Goal: Task Accomplishment & Management: Complete application form

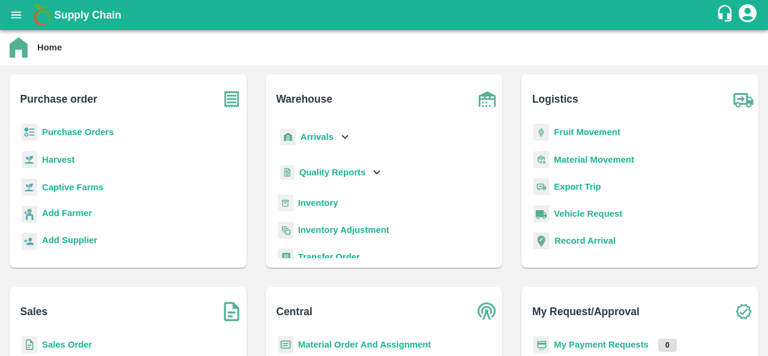
scroll to position [49, 0]
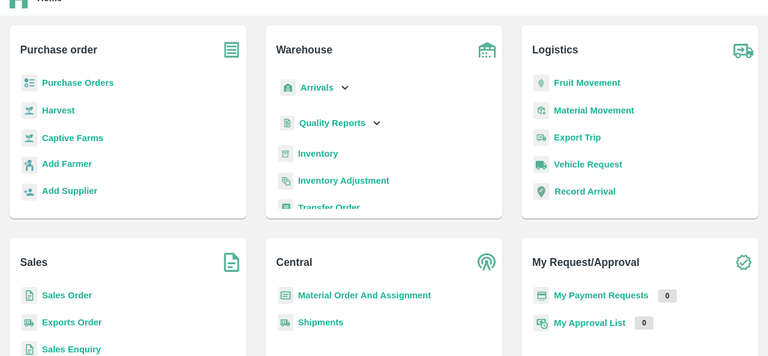
click at [65, 295] on b "Sales Order" at bounding box center [67, 296] width 50 height 10
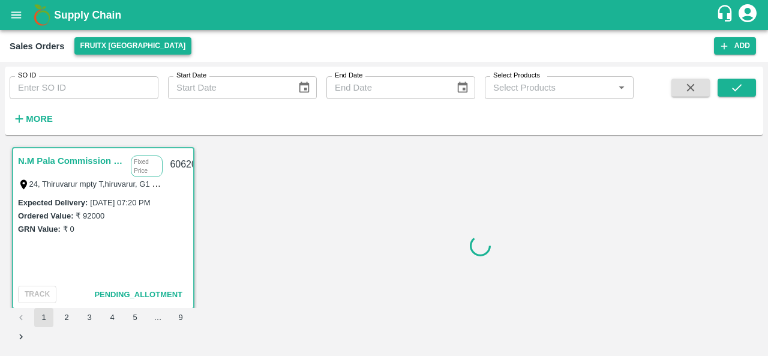
click at [126, 44] on button "FruitX [GEOGRAPHIC_DATA]" at bounding box center [133, 45] width 118 height 17
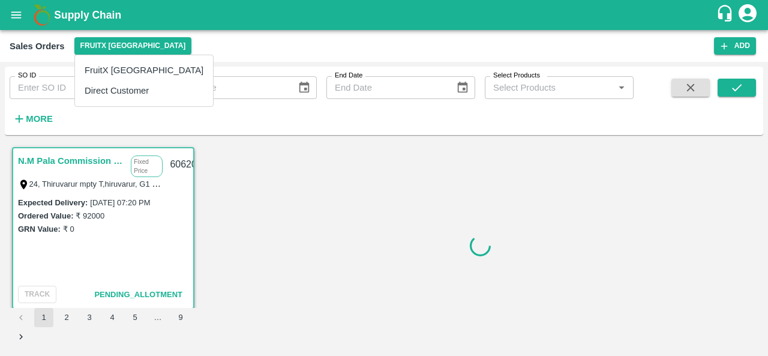
click at [140, 91] on li "Direct Customer" at bounding box center [144, 90] width 138 height 20
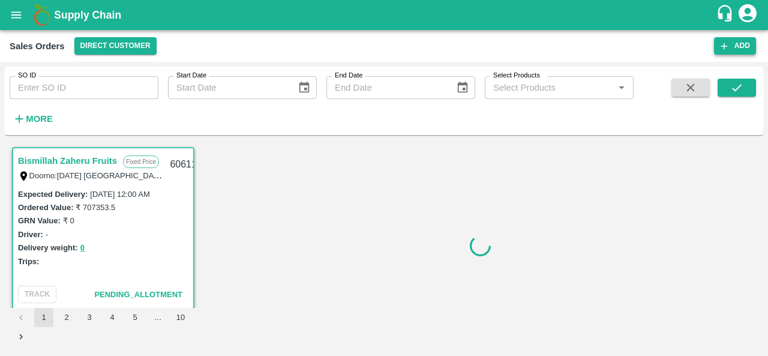
click at [738, 50] on button "Add" at bounding box center [735, 45] width 42 height 17
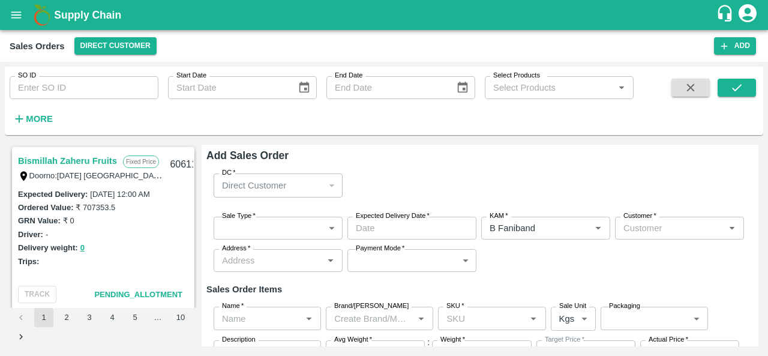
type input "B Faniband"
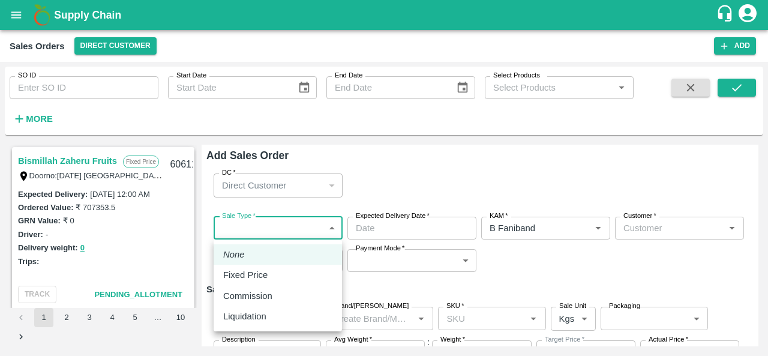
click at [255, 229] on body "Supply Chain Sales Orders Direct Customer Add SO ID SO ID Start Date Start Date…" at bounding box center [384, 178] width 768 height 356
click at [269, 274] on div "Fixed Price" at bounding box center [248, 274] width 50 height 13
type input "1"
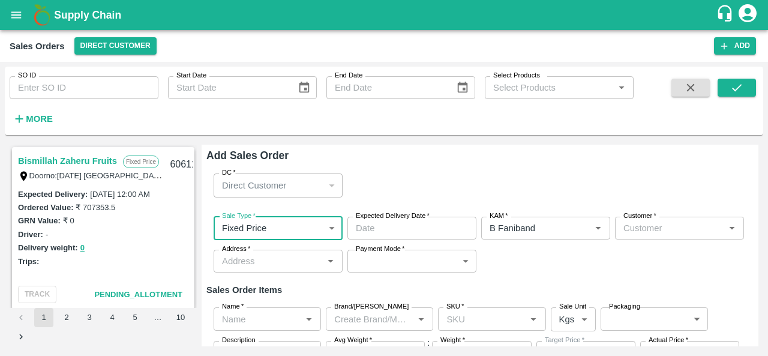
click at [410, 225] on input "Expected Delivery Date   *" at bounding box center [408, 228] width 121 height 23
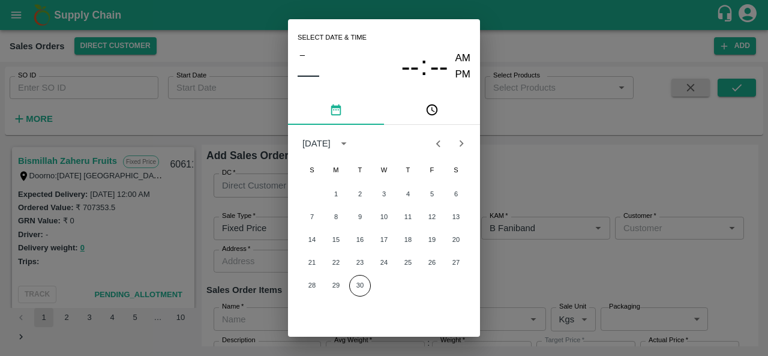
click at [461, 136] on button "Next month" at bounding box center [461, 143] width 23 height 23
click at [411, 193] on button "2" at bounding box center [408, 195] width 22 height 22
type input "[DATE] 12:00 AM"
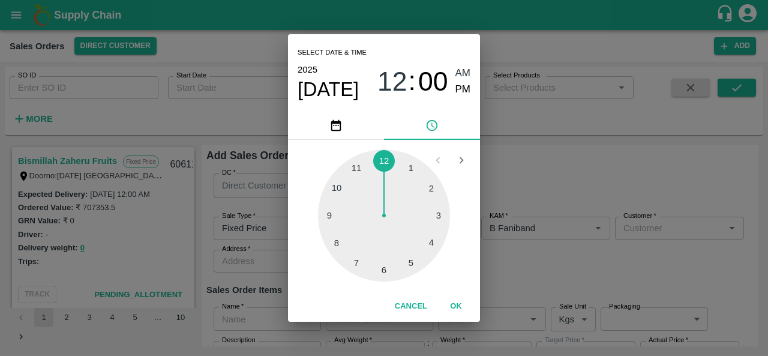
click at [451, 302] on button "OK" at bounding box center [456, 306] width 38 height 21
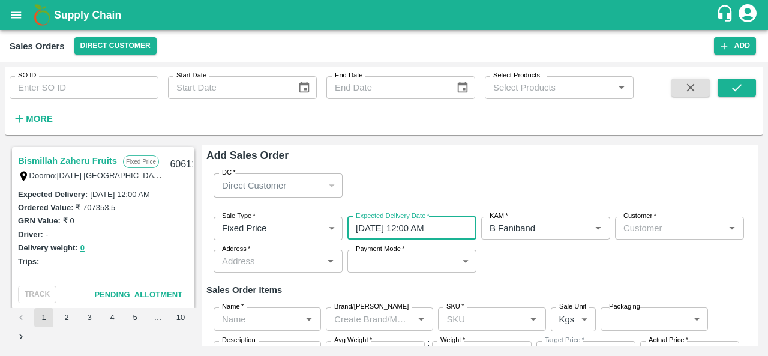
click at [670, 237] on div "Customer   *" at bounding box center [679, 228] width 129 height 23
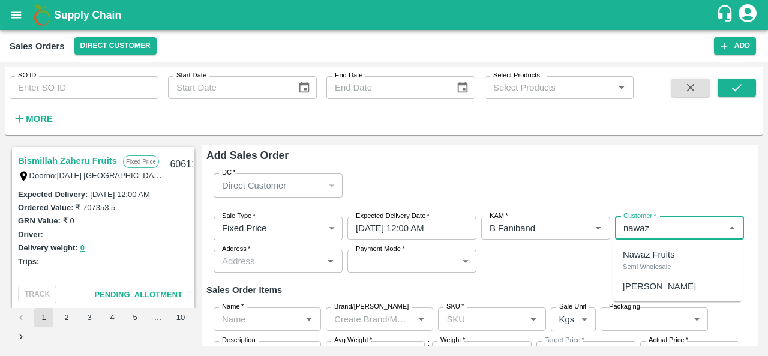
click at [674, 255] on p "Nawaz Fruits" at bounding box center [649, 254] width 52 height 13
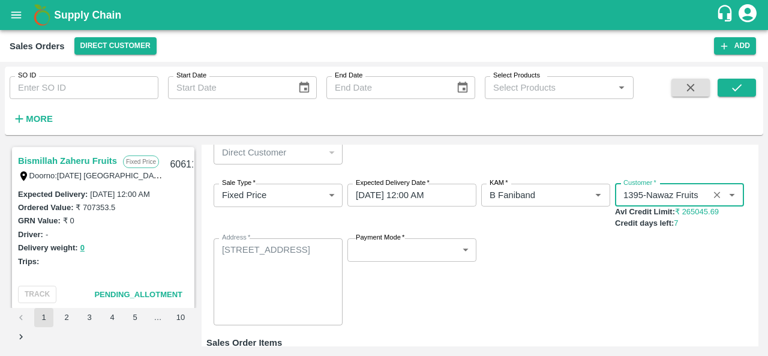
scroll to position [64, 0]
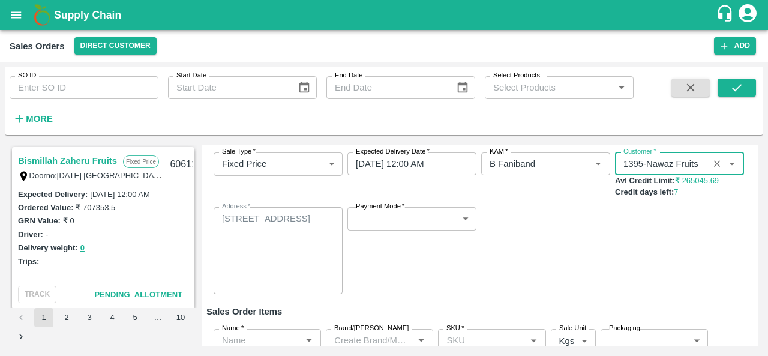
type input "1395-Nawaz Fruits"
click at [401, 225] on body "Supply Chain Sales Orders Direct Customer Add SO ID SO ID Start Date Start Date…" at bounding box center [384, 178] width 768 height 356
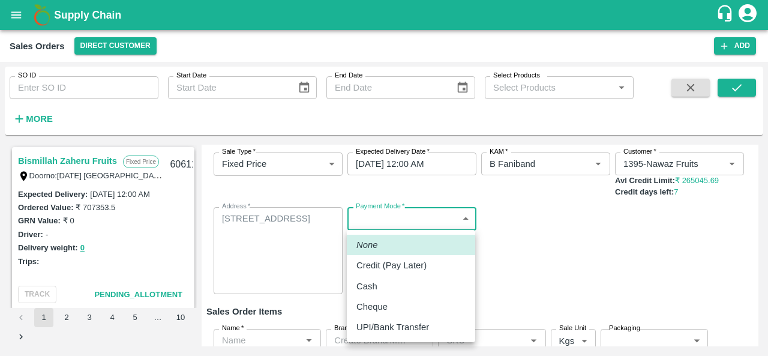
click at [393, 270] on p "Credit (Pay Later)" at bounding box center [392, 265] width 70 height 13
type input "credit"
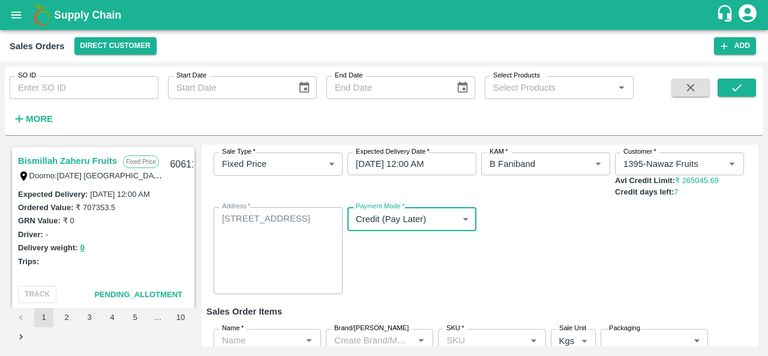
click at [486, 267] on div "Sale Type   * Fixed Price 1 Sale Type Expected Delivery Date   * [DATE] 12:00 A…" at bounding box center [480, 223] width 547 height 161
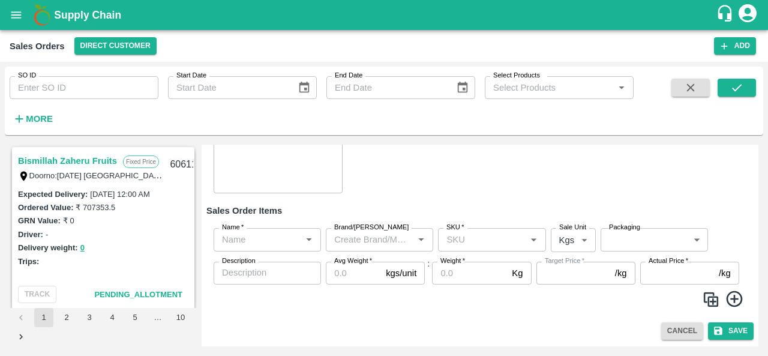
click at [233, 241] on input "Name   *" at bounding box center [257, 240] width 80 height 16
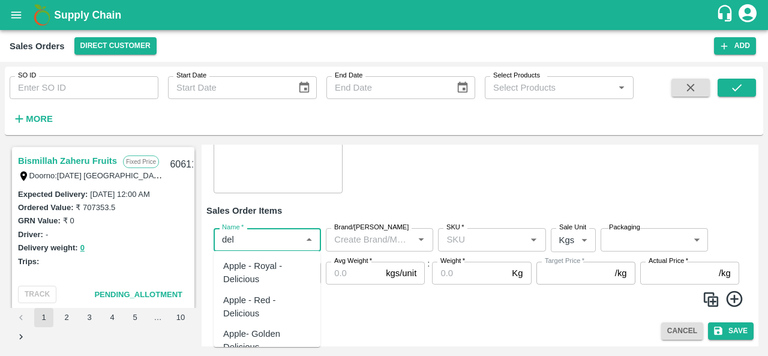
click at [255, 279] on div "Apple - Royal - Delicious" at bounding box center [267, 272] width 88 height 27
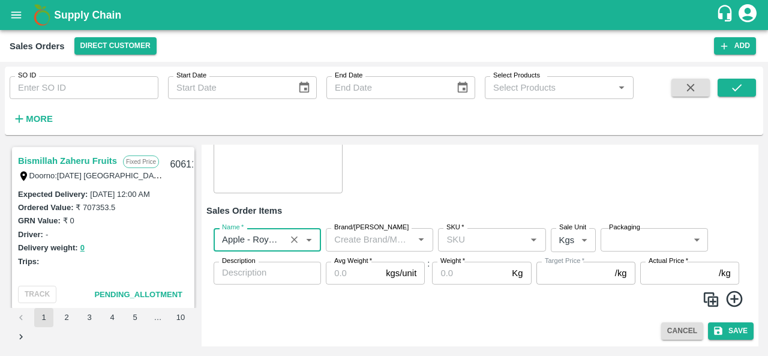
type input "Apple - Royal - Delicious"
click at [394, 243] on input "Brand/[PERSON_NAME]" at bounding box center [370, 240] width 80 height 16
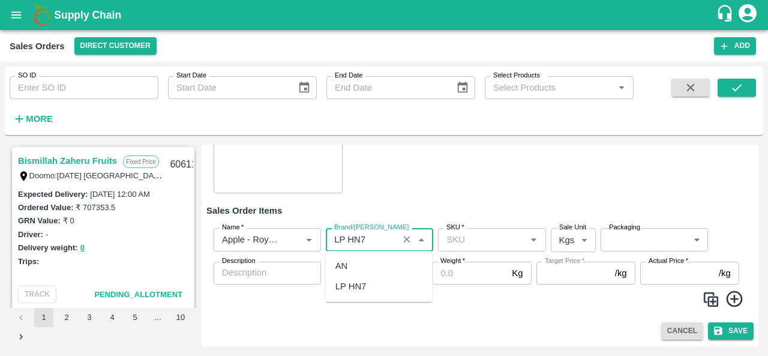
click at [370, 292] on div "LP HN7" at bounding box center [379, 286] width 107 height 20
type input "LP HN7"
click at [462, 235] on input "SKU   *" at bounding box center [482, 240] width 80 height 16
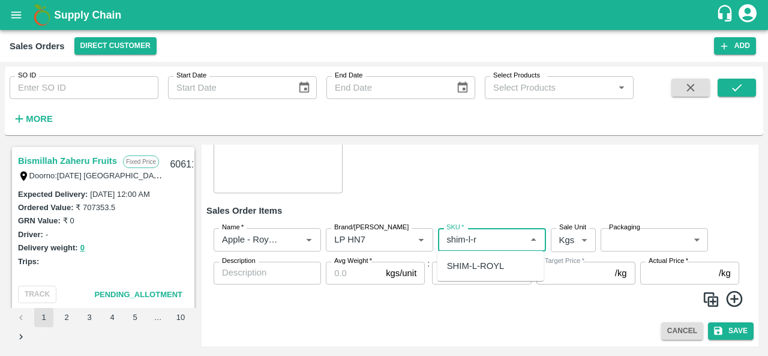
click at [483, 268] on div "SHIM-L-ROYL" at bounding box center [476, 265] width 58 height 13
type input "SHIM-L-ROYL"
click at [582, 242] on body "Supply Chain Sales Orders Direct Customer Add SO ID SO ID Start Date Start Date…" at bounding box center [384, 178] width 768 height 356
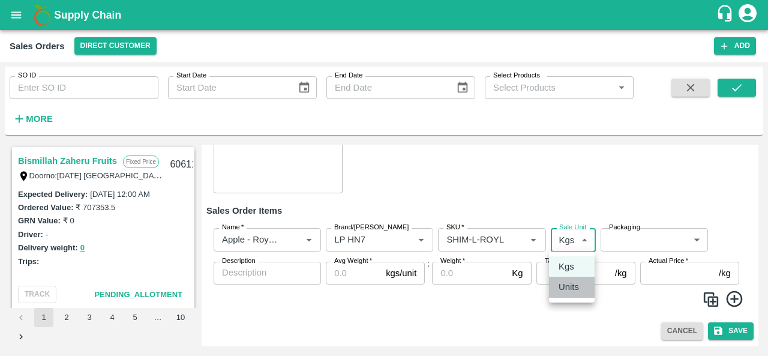
click at [576, 289] on p "Units" at bounding box center [569, 286] width 20 height 13
type input "2"
click at [640, 248] on body "Supply Chain Sales Orders Direct Customer Add SO ID SO ID Start Date Start Date…" at bounding box center [384, 178] width 768 height 356
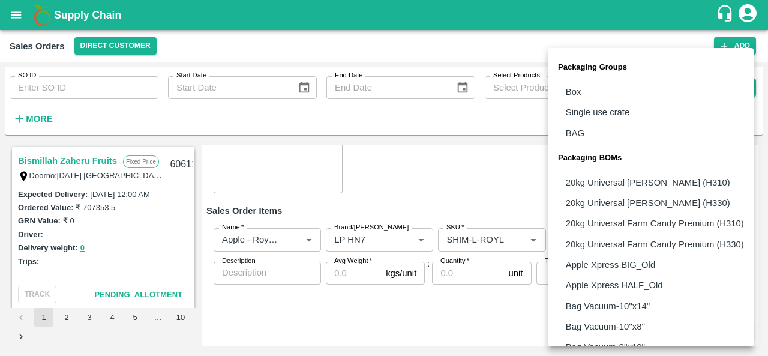
scroll to position [900, 0]
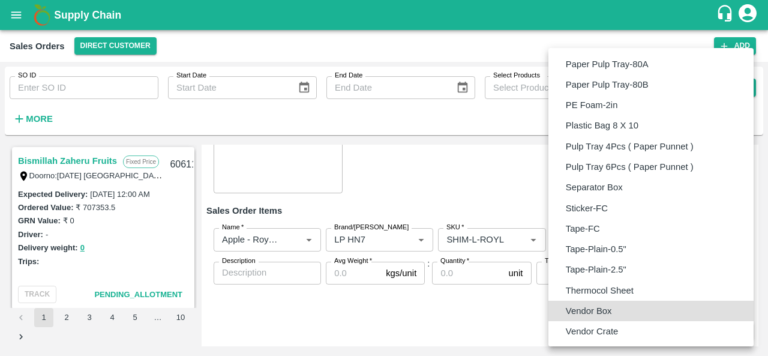
click at [601, 307] on p "Vendor Box" at bounding box center [589, 310] width 46 height 13
type input "BOM/276"
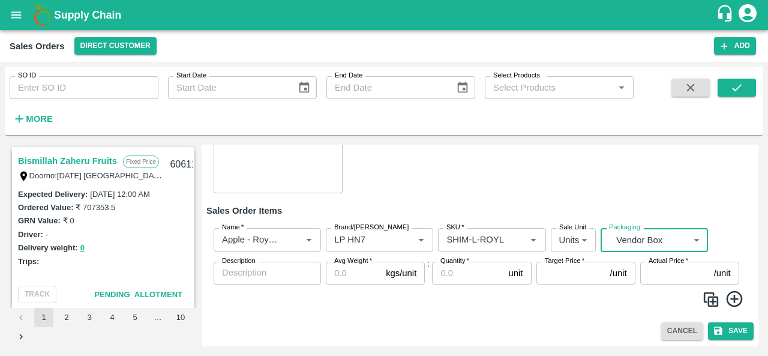
click at [241, 267] on textarea "Description" at bounding box center [267, 273] width 91 height 13
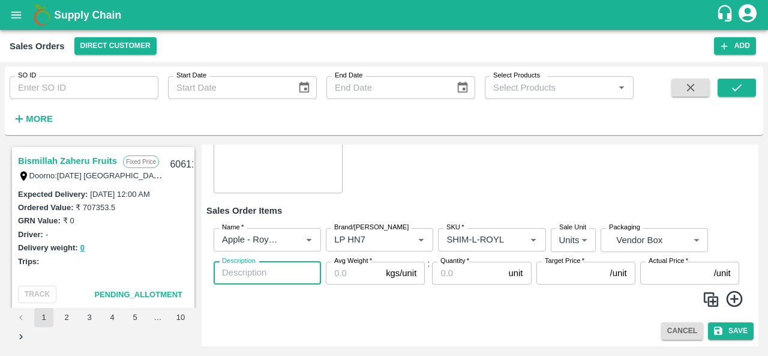
click at [346, 280] on input "Avg Weight   *" at bounding box center [353, 273] width 55 height 23
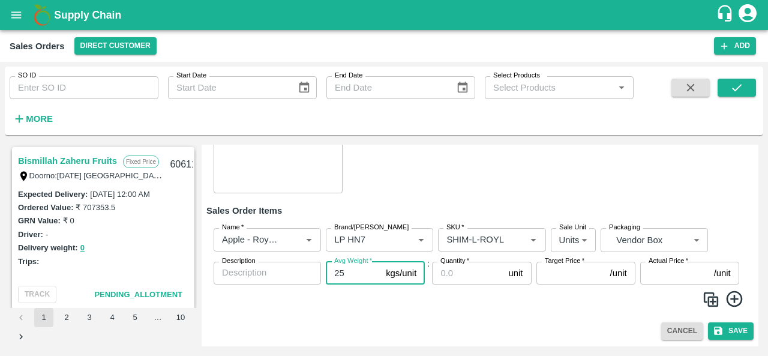
type input "25"
click at [454, 270] on input "Quantity   *" at bounding box center [467, 273] width 71 height 23
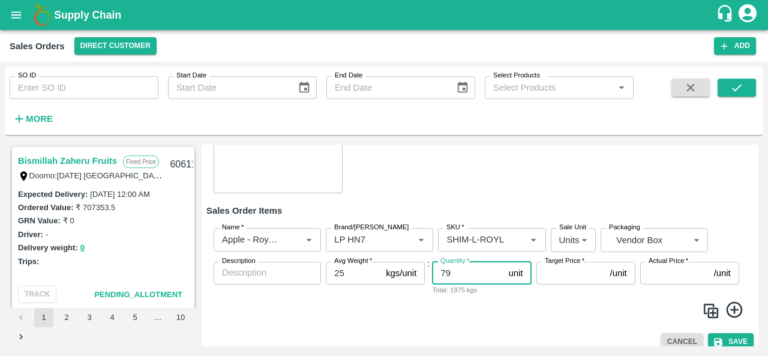
type input "79"
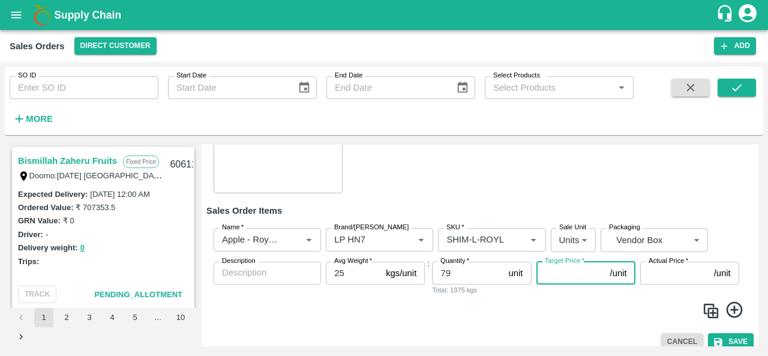
click at [570, 277] on input "Target Price   *" at bounding box center [571, 273] width 69 height 23
type input "1200"
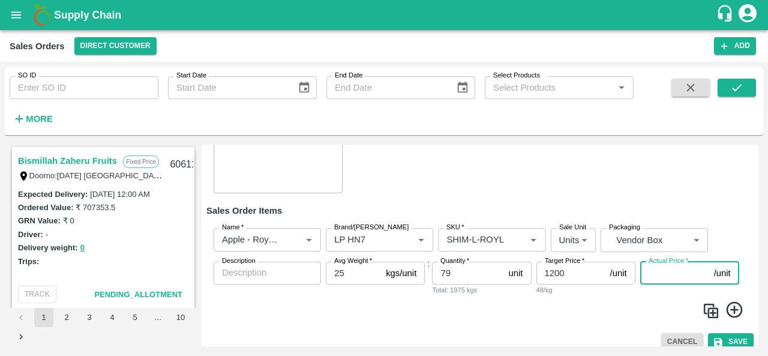
click at [662, 277] on input "Actual Price   *" at bounding box center [675, 273] width 69 height 23
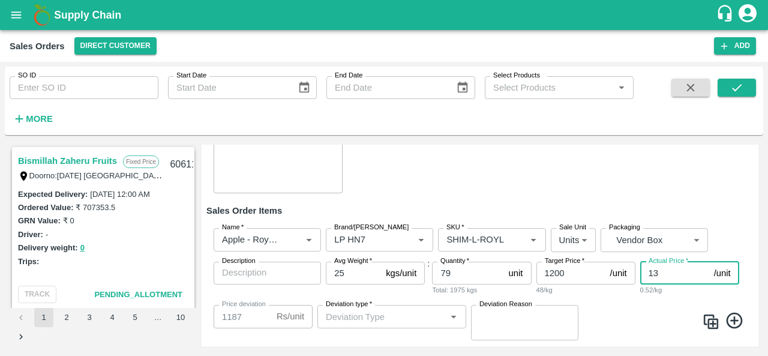
type input "130"
type input "1070"
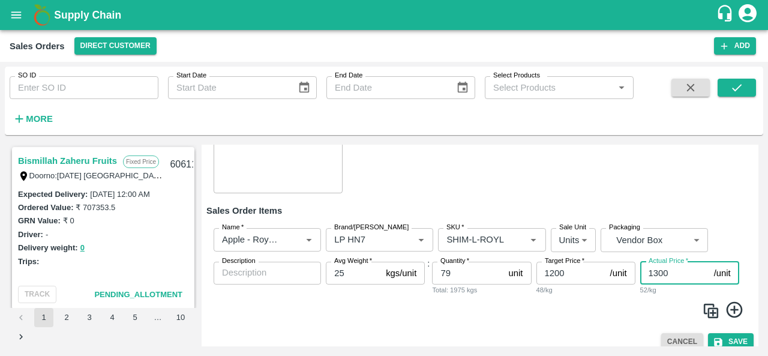
type input "1300"
click at [709, 307] on img at bounding box center [711, 311] width 18 height 18
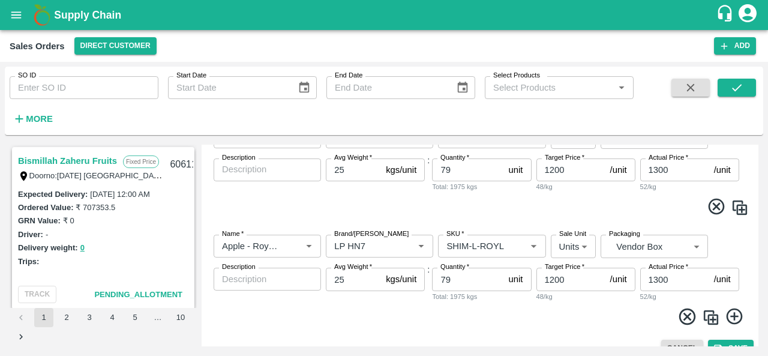
scroll to position [270, 0]
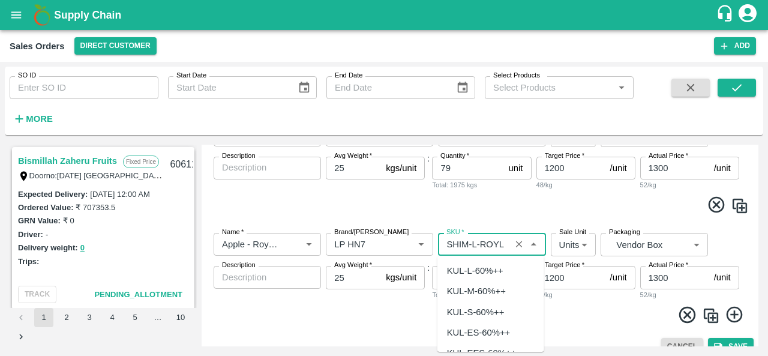
click at [474, 242] on input "SKU   *" at bounding box center [474, 245] width 65 height 16
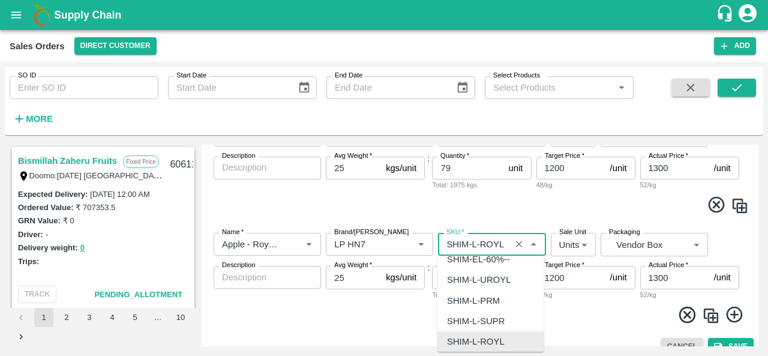
click at [474, 242] on input "SKU   *" at bounding box center [474, 245] width 65 height 16
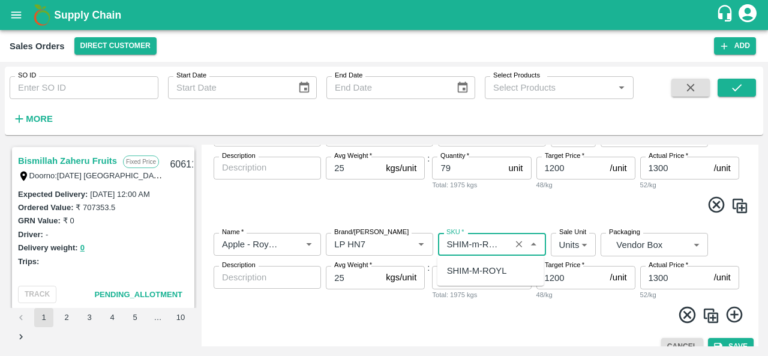
click at [478, 267] on div "SHIM-M-ROYL" at bounding box center [477, 270] width 60 height 13
type input "SHIM-M-ROYL"
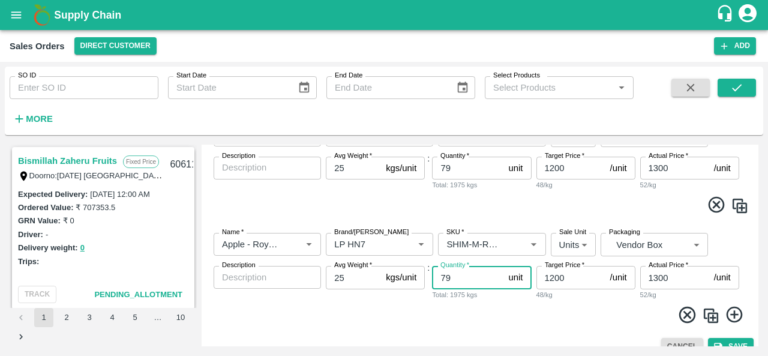
click at [458, 279] on input "79" at bounding box center [467, 277] width 71 height 23
type input "7"
type input "145"
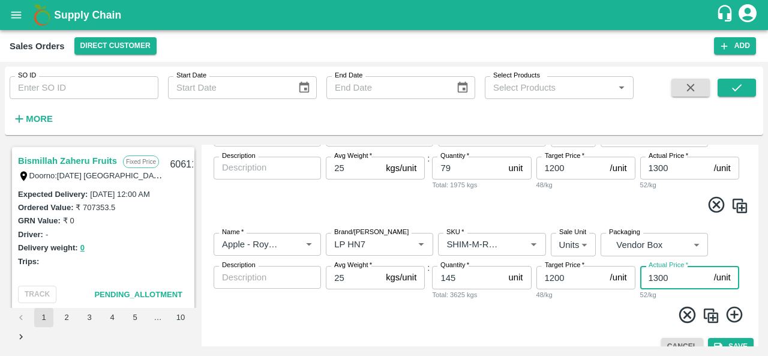
click at [659, 277] on input "1300" at bounding box center [675, 277] width 69 height 23
type input "1200"
click at [714, 315] on img at bounding box center [711, 316] width 18 height 18
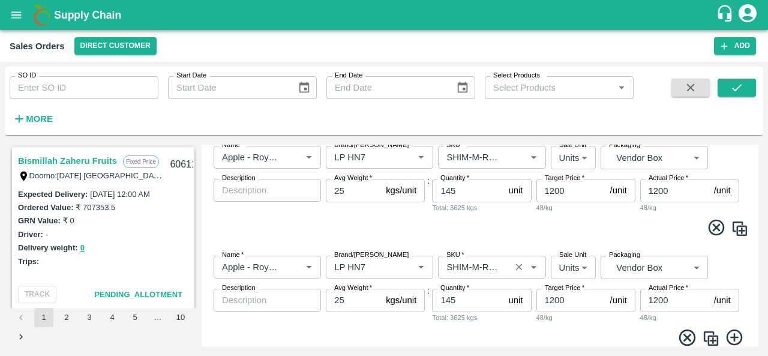
scroll to position [394, 0]
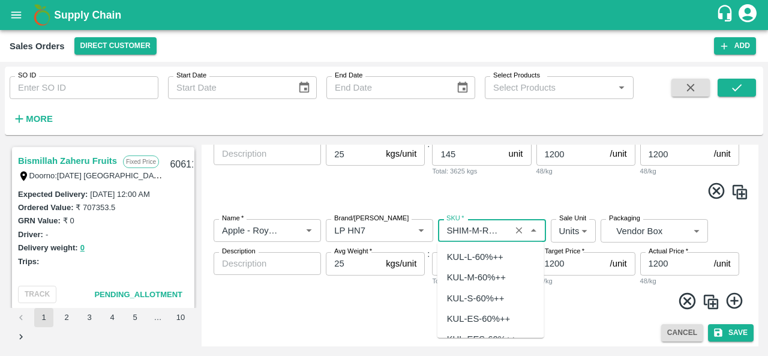
click at [479, 230] on input "SKU   *" at bounding box center [474, 231] width 65 height 16
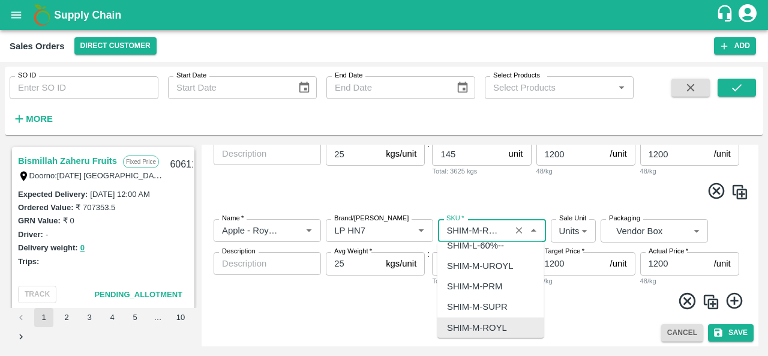
click at [479, 230] on input "SKU   *" at bounding box center [474, 231] width 65 height 16
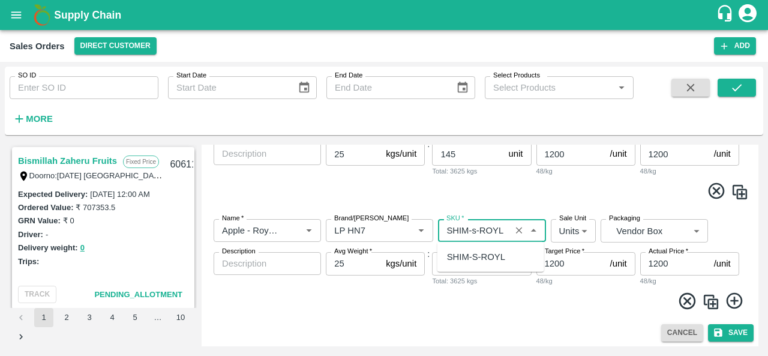
click at [485, 256] on div "SHIM-S-ROYL" at bounding box center [476, 256] width 58 height 13
type input "SHIM-S-ROYL"
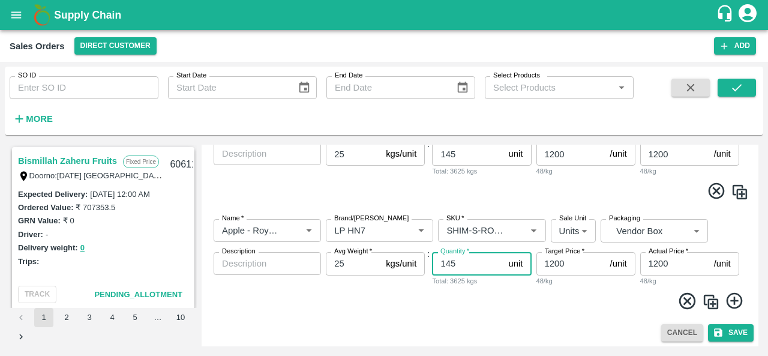
click at [463, 266] on input "145" at bounding box center [467, 263] width 71 height 23
type input "1"
type input "81"
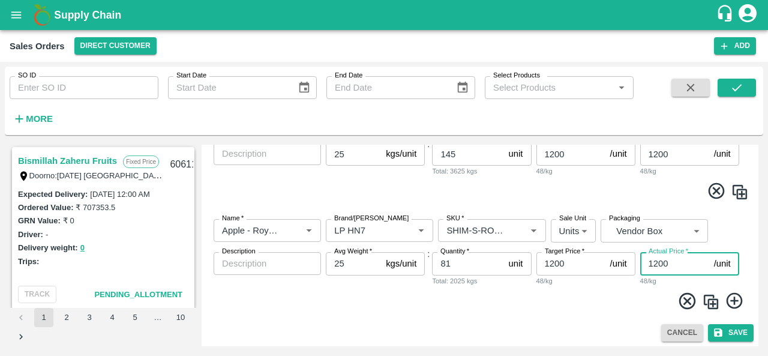
click at [659, 259] on input "1200" at bounding box center [675, 263] width 69 height 23
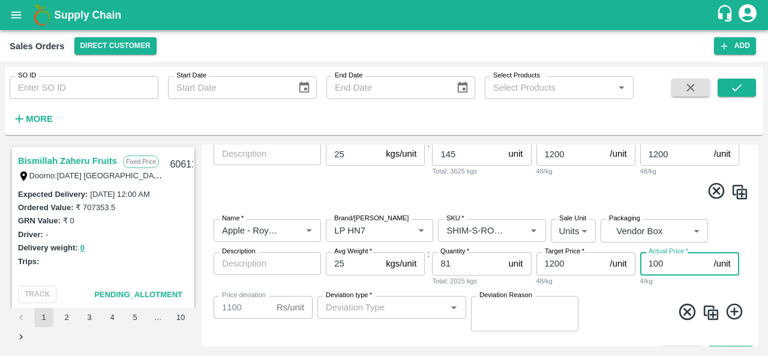
type input "1100"
type input "100"
type input "1100"
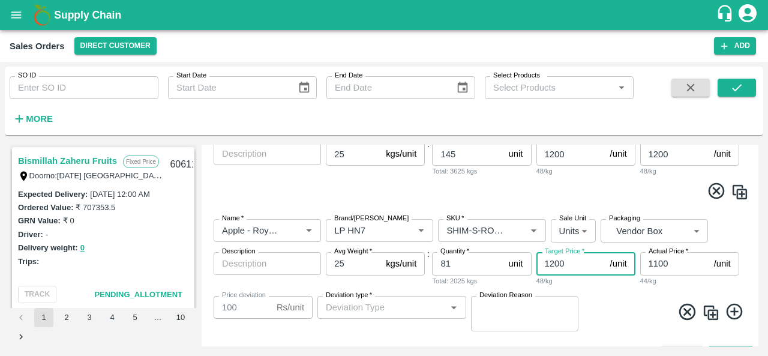
click at [555, 264] on input "1200" at bounding box center [571, 263] width 69 height 23
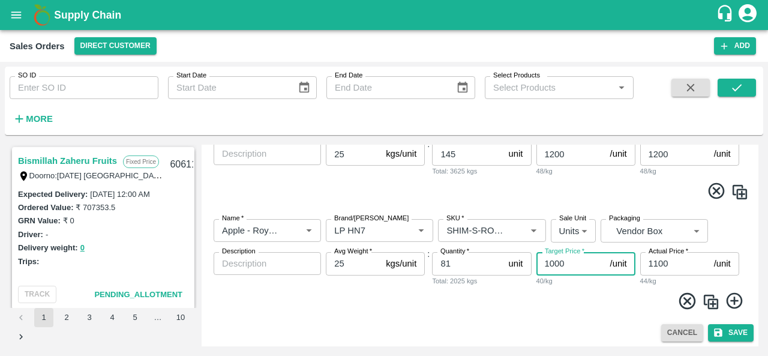
type input "1000"
click at [710, 302] on img at bounding box center [711, 302] width 18 height 18
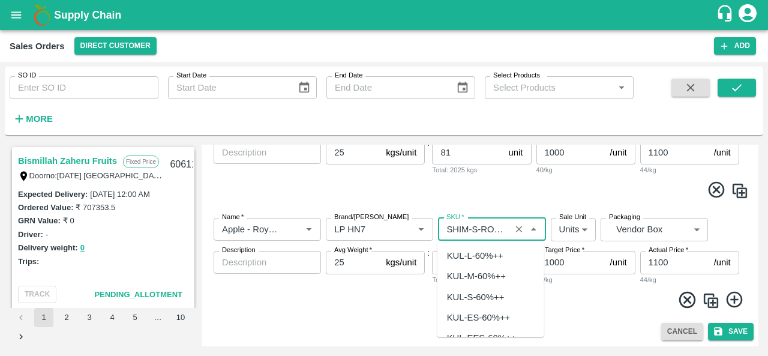
click at [475, 229] on input "SKU   *" at bounding box center [474, 230] width 65 height 16
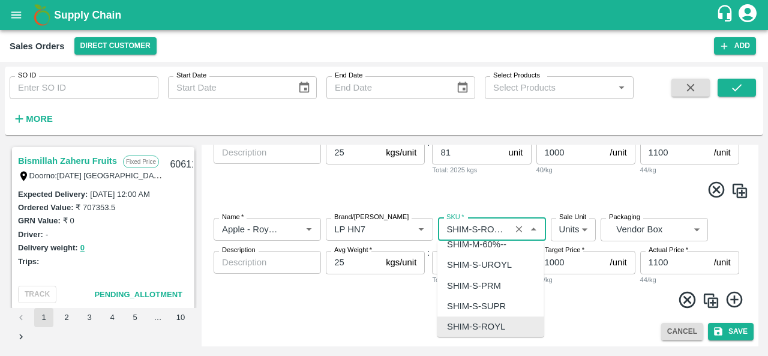
click at [473, 229] on input "SKU   *" at bounding box center [474, 230] width 65 height 16
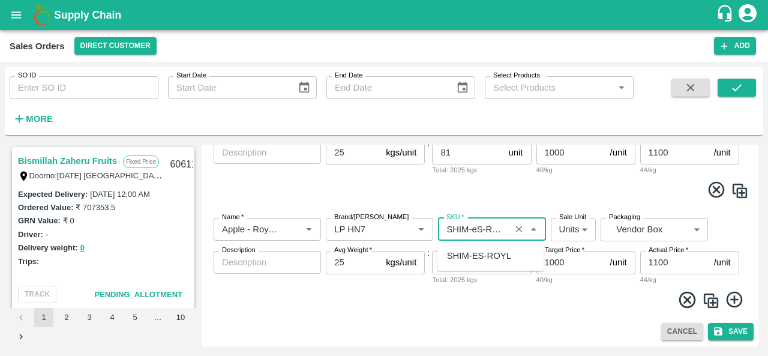
scroll to position [0, 0]
click at [484, 253] on div "SHIM-ES-ROYL" at bounding box center [479, 255] width 64 height 13
type input "SHIM-ES-ROYL"
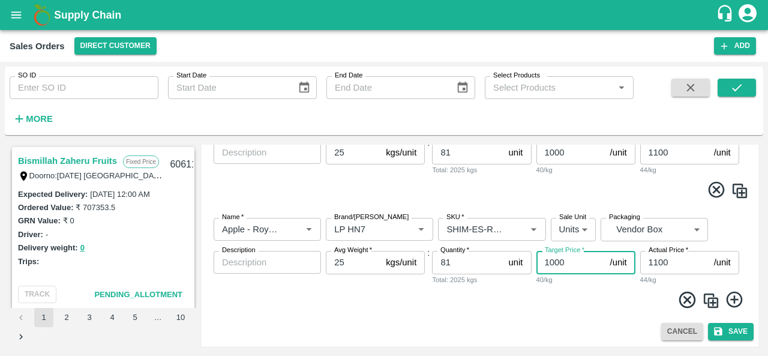
click at [552, 261] on input "1000" at bounding box center [571, 262] width 69 height 23
type input "900"
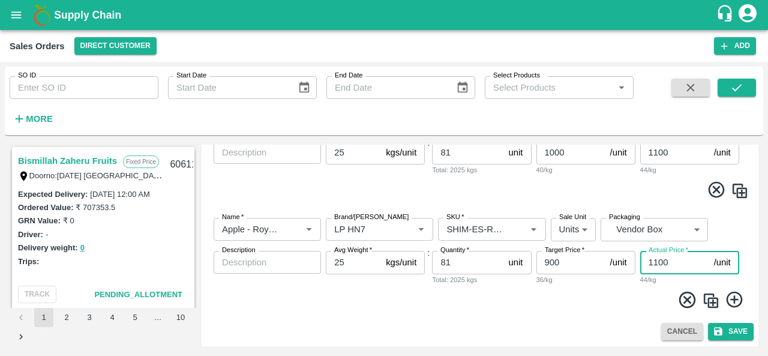
click at [658, 262] on input "1100" at bounding box center [675, 262] width 69 height 23
type input "00"
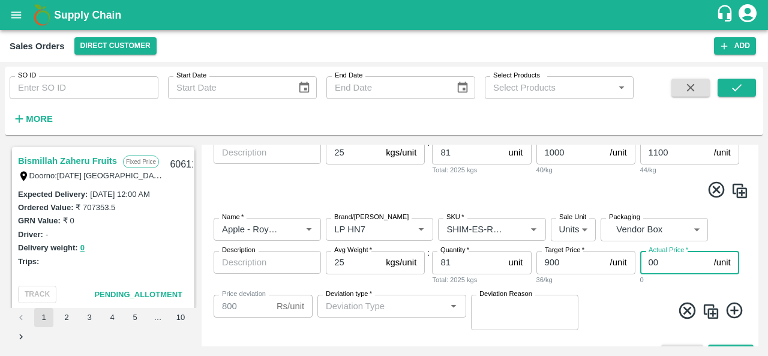
type input "900"
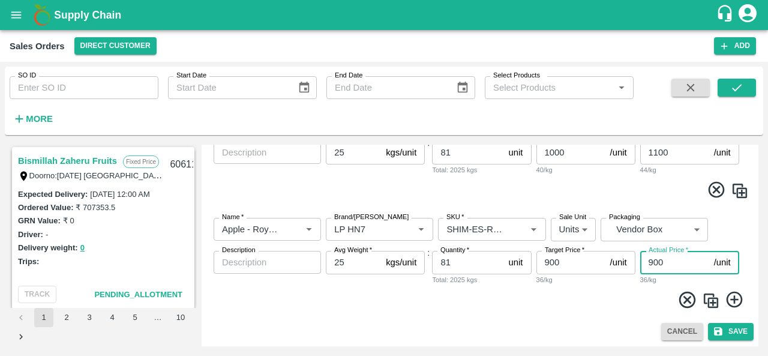
type input "900"
click at [710, 300] on img at bounding box center [711, 301] width 18 height 18
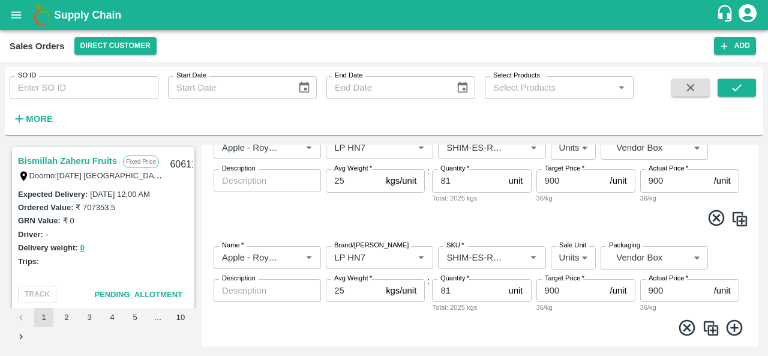
scroll to position [588, 0]
click at [475, 256] on input "SKU   *" at bounding box center [474, 257] width 65 height 16
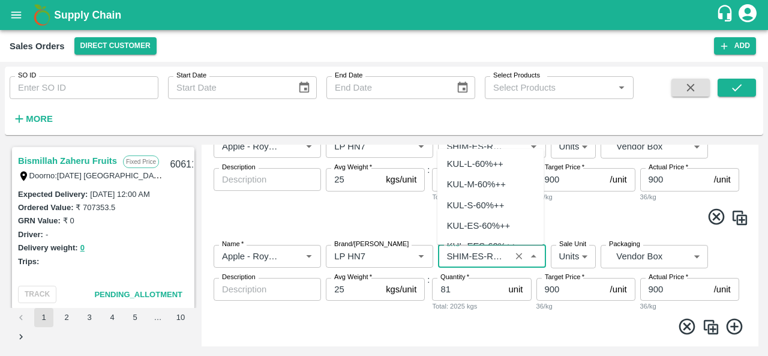
scroll to position [3853, 0]
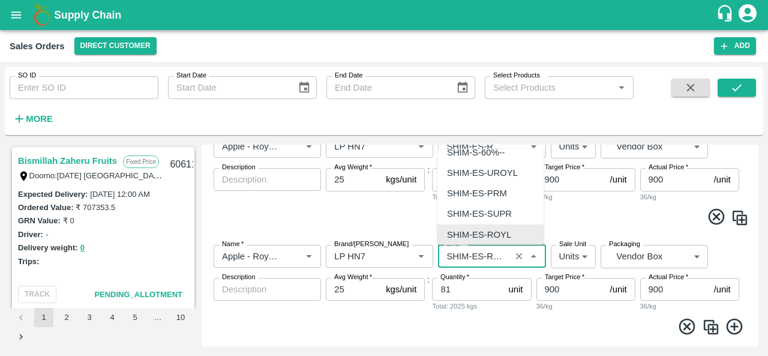
click at [475, 256] on input "SKU   *" at bounding box center [474, 257] width 65 height 16
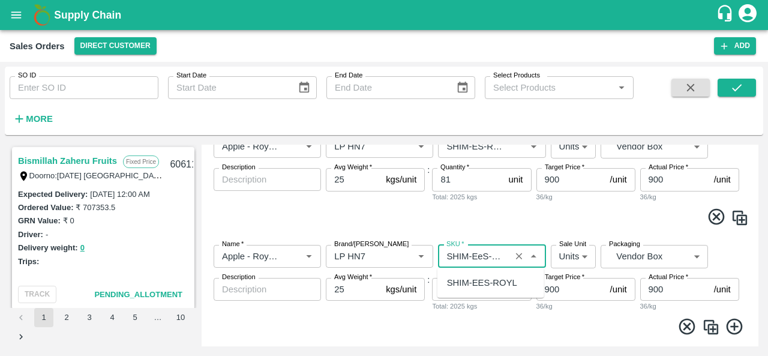
click at [484, 281] on div "SHIM-EES-ROYL" at bounding box center [482, 282] width 70 height 13
type input "SHIM-EES-ROYL"
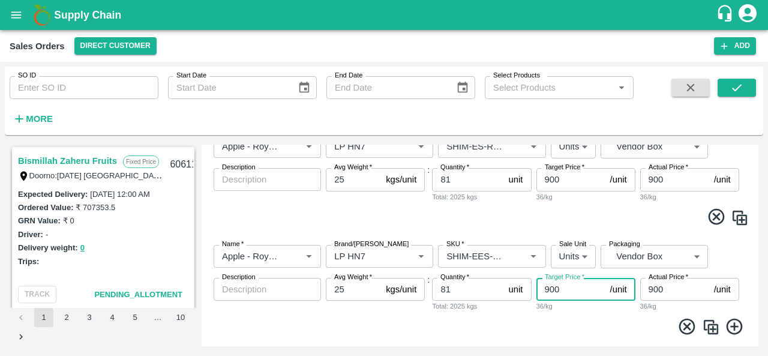
click at [549, 288] on input "900" at bounding box center [571, 289] width 69 height 23
type input "800"
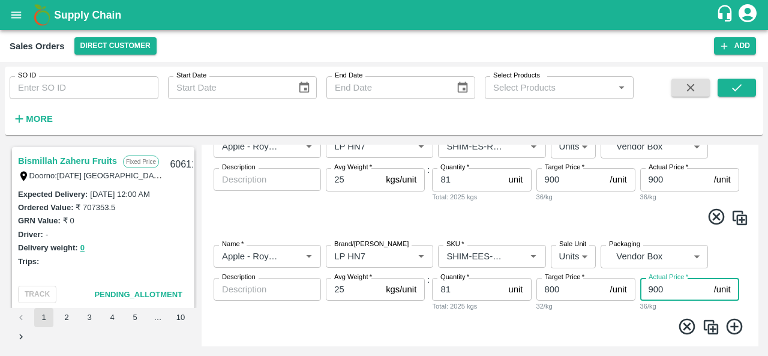
click at [653, 289] on input "900" at bounding box center [675, 289] width 69 height 23
type input "800"
click at [624, 319] on span at bounding box center [480, 328] width 538 height 23
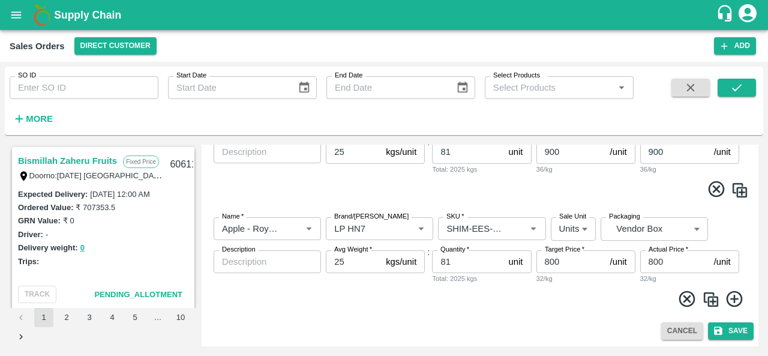
click at [713, 296] on img at bounding box center [711, 300] width 18 height 18
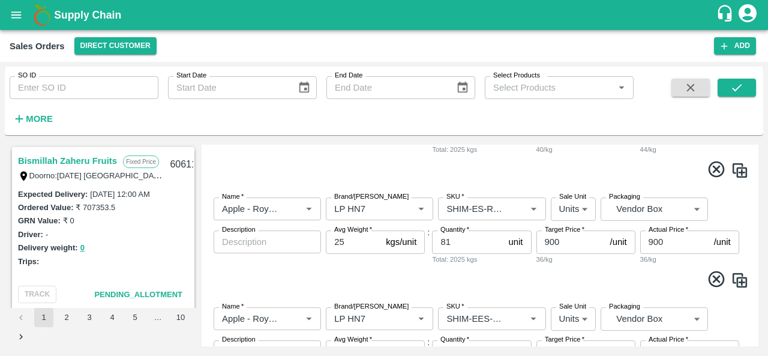
scroll to position [526, 0]
click at [471, 243] on input "81" at bounding box center [467, 240] width 71 height 23
type input "8"
type input "177"
click at [492, 279] on span at bounding box center [480, 279] width 538 height 23
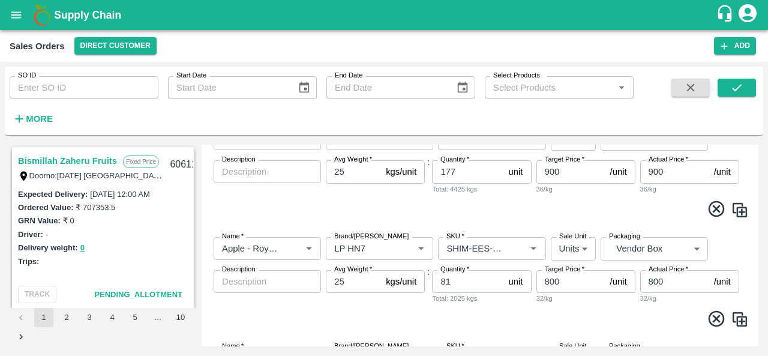
scroll to position [595, 0]
click at [457, 279] on input "81" at bounding box center [467, 282] width 71 height 23
type input "8"
type input "108"
click at [511, 324] on span at bounding box center [480, 321] width 538 height 23
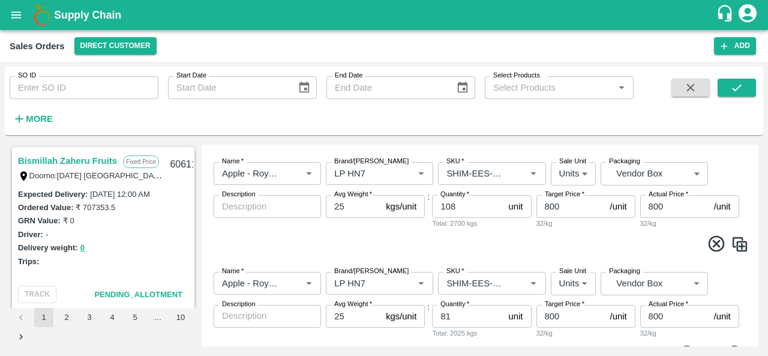
scroll to position [706, 0]
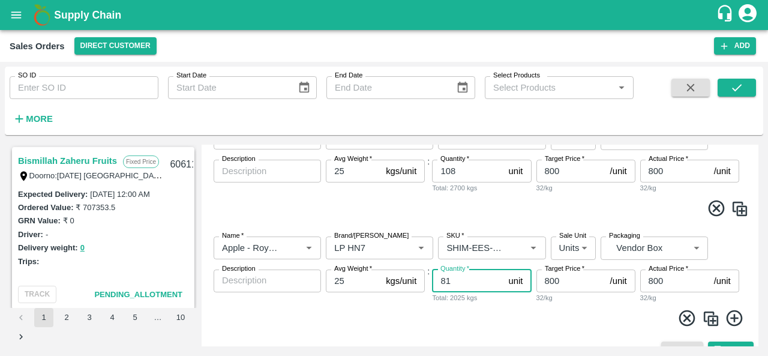
click at [463, 280] on input "81" at bounding box center [467, 281] width 71 height 23
type input "8"
type input "30"
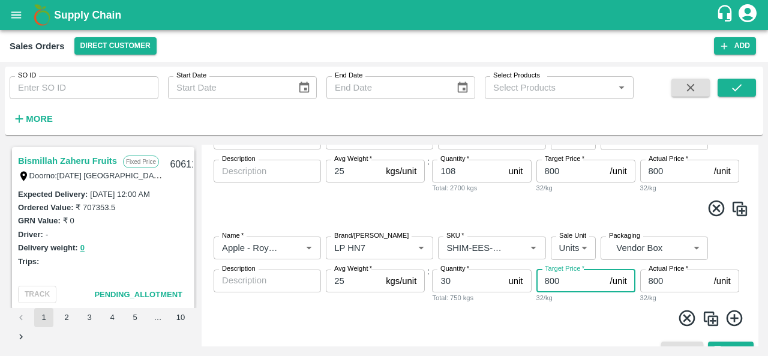
click at [550, 280] on input "800" at bounding box center [571, 281] width 69 height 23
type input "700"
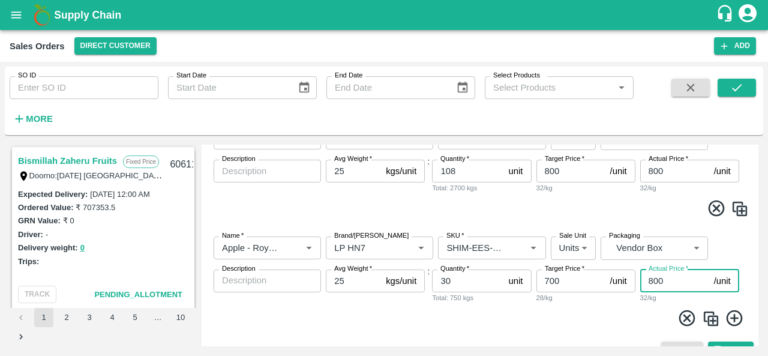
click at [653, 280] on input "800" at bounding box center [675, 281] width 69 height 23
type input "700"
click at [595, 309] on span at bounding box center [480, 320] width 538 height 23
click at [710, 312] on img at bounding box center [711, 319] width 18 height 18
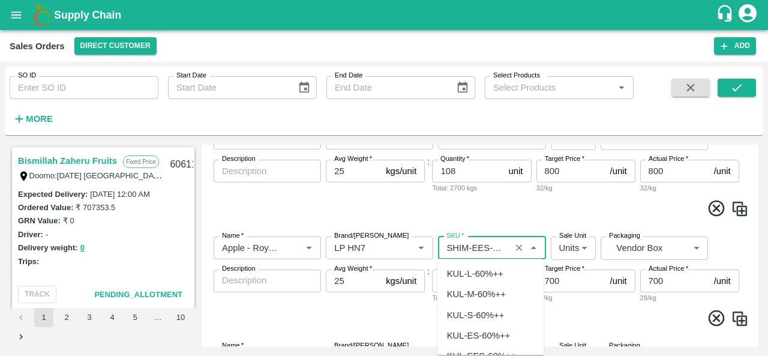
click at [483, 246] on input "SKU   *" at bounding box center [474, 248] width 65 height 16
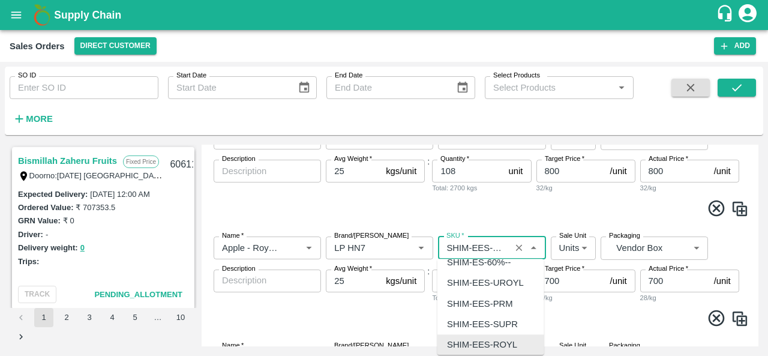
click at [483, 246] on input "SKU   *" at bounding box center [474, 248] width 65 height 16
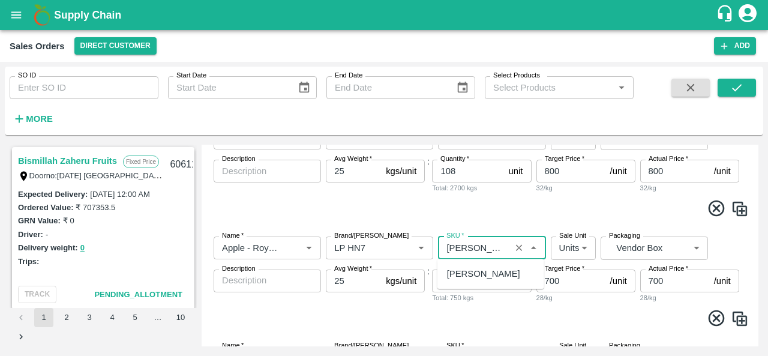
click at [491, 267] on div "[PERSON_NAME]" at bounding box center [483, 273] width 73 height 13
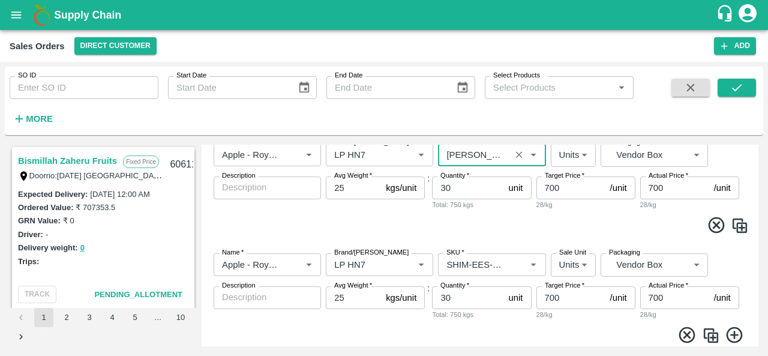
scroll to position [835, 0]
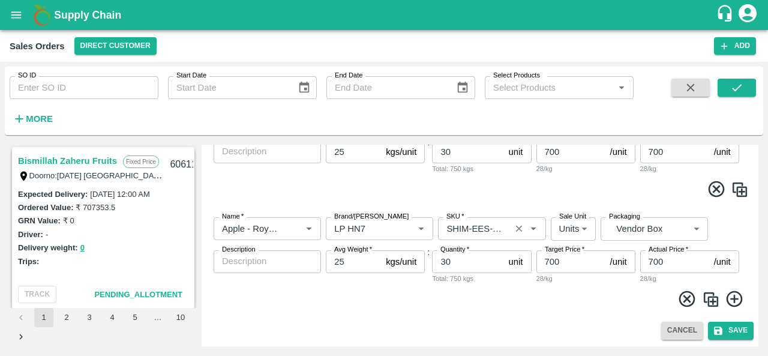
type input "[PERSON_NAME]"
click at [486, 231] on input "SKU   *" at bounding box center [474, 229] width 65 height 16
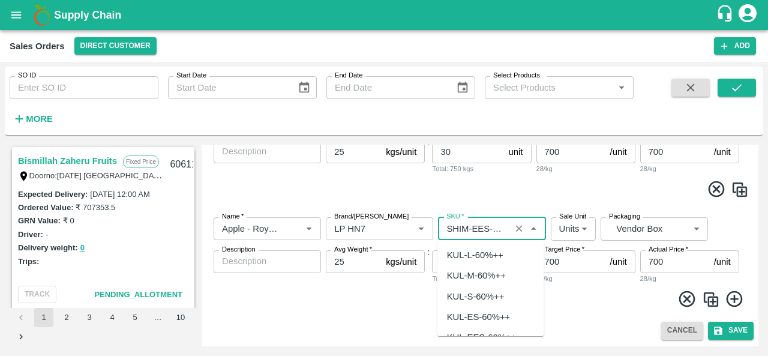
scroll to position [4038, 0]
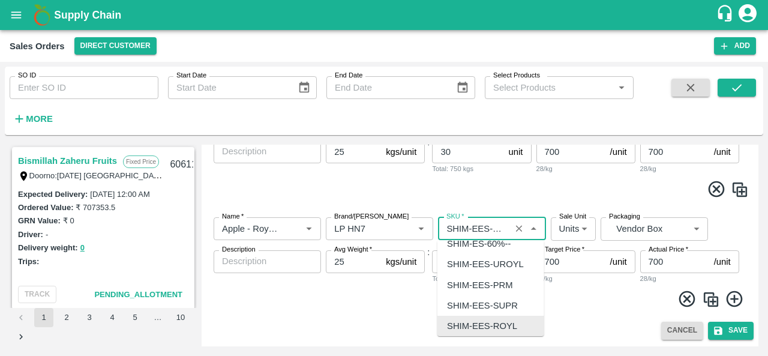
click at [486, 231] on input "SKU   *" at bounding box center [474, 229] width 65 height 16
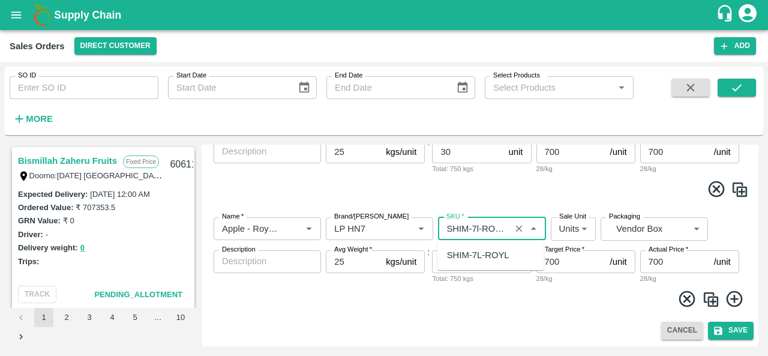
click at [486, 252] on div "SHIM-7L-ROYL" at bounding box center [478, 255] width 62 height 13
type input "SHIM-7L-ROYL"
click at [459, 302] on span at bounding box center [480, 300] width 538 height 23
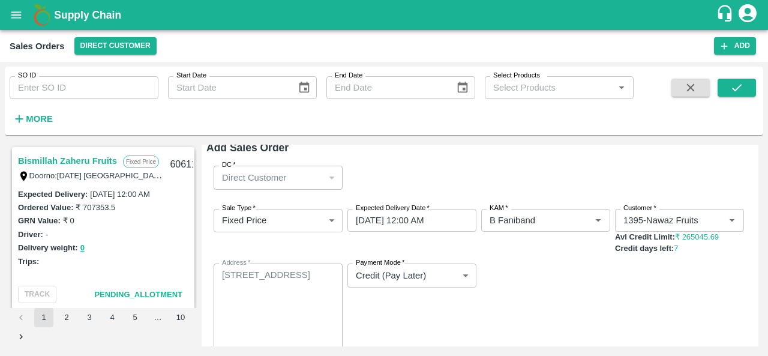
scroll to position [7, 0]
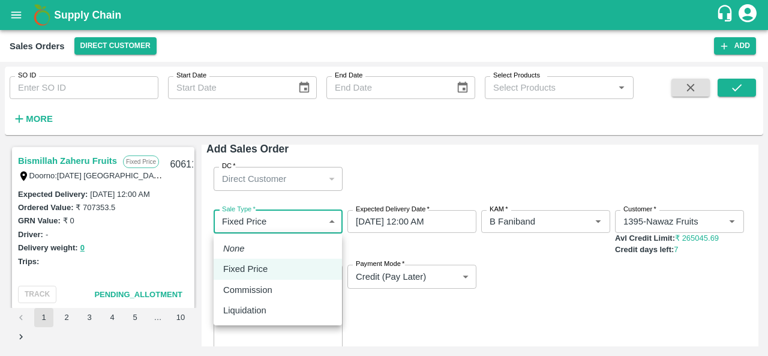
click at [268, 220] on body "Supply Chain Sales Orders Direct Customer Add SO ID SO ID Start Date Start Date…" at bounding box center [384, 178] width 768 height 356
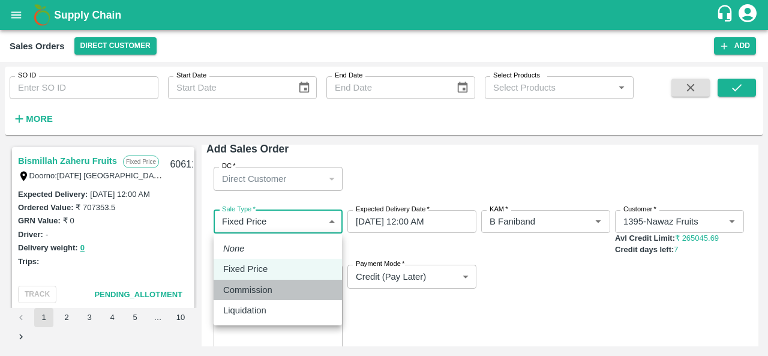
click at [249, 290] on p "Commission" at bounding box center [247, 289] width 49 height 13
type input "2"
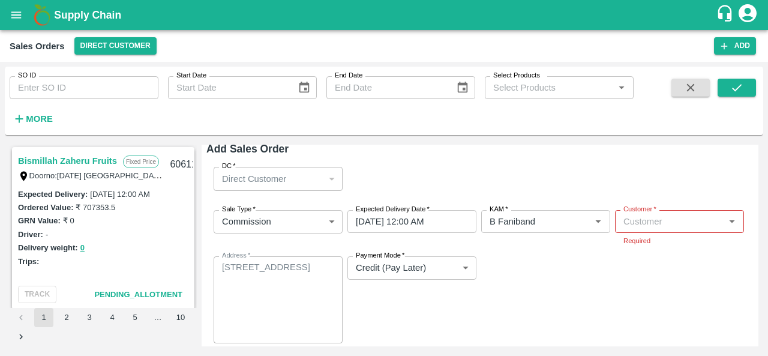
click at [497, 311] on div "Sale Type   * Commission 2 Sale Type Expected Delivery Date   * [DATE] 12:00 AM…" at bounding box center [480, 276] width 547 height 152
click at [645, 220] on input "Customer   *" at bounding box center [670, 222] width 102 height 16
click at [664, 257] on p "Semi Wholesale" at bounding box center [647, 260] width 48 height 11
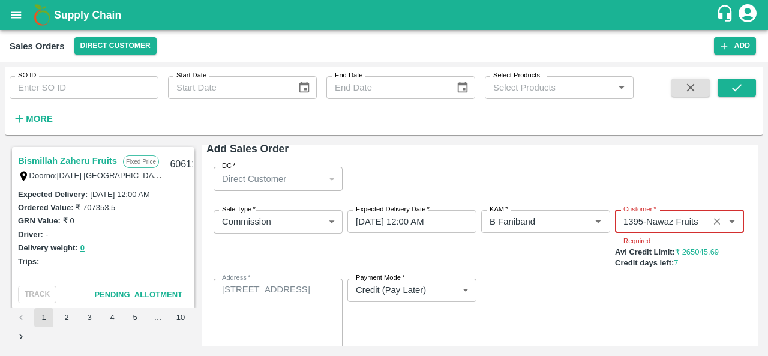
type input "1395-Nawaz Fruits"
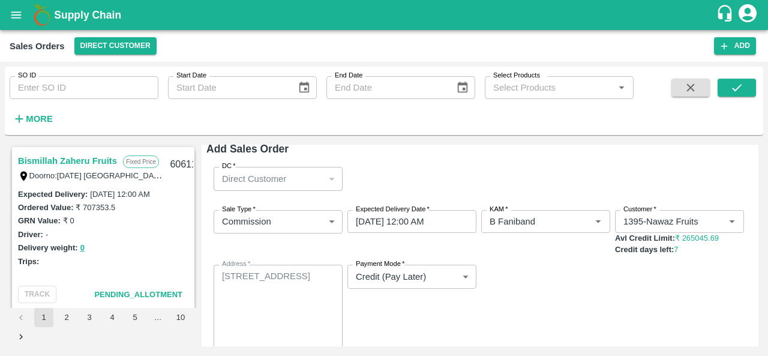
click at [562, 278] on div "Sale Type   * Commission 2 Sale Type Expected Delivery Date   * [DATE] 12:00 AM…" at bounding box center [480, 280] width 547 height 161
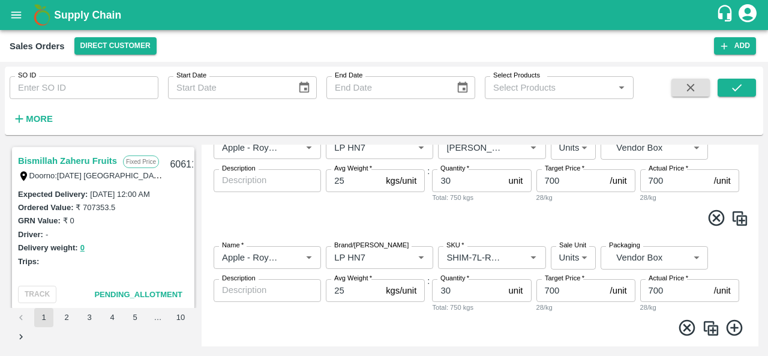
scroll to position [806, 0]
click at [460, 289] on input "30" at bounding box center [467, 291] width 71 height 23
type input "3"
type input "6"
click at [490, 327] on span at bounding box center [480, 330] width 538 height 23
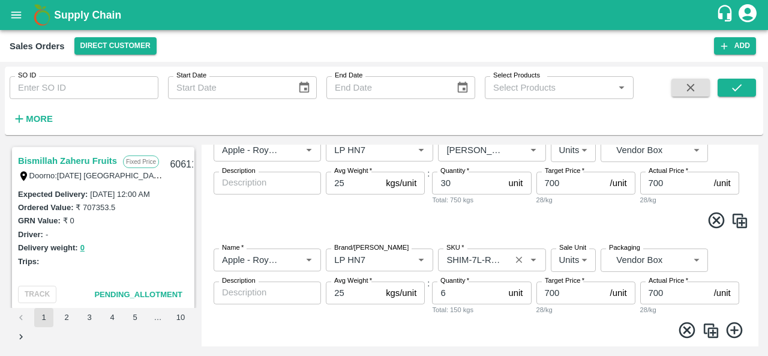
scroll to position [835, 0]
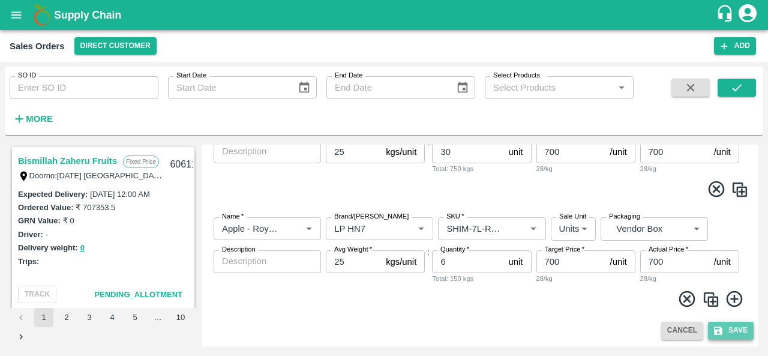
click at [729, 330] on button "Save" at bounding box center [731, 330] width 46 height 17
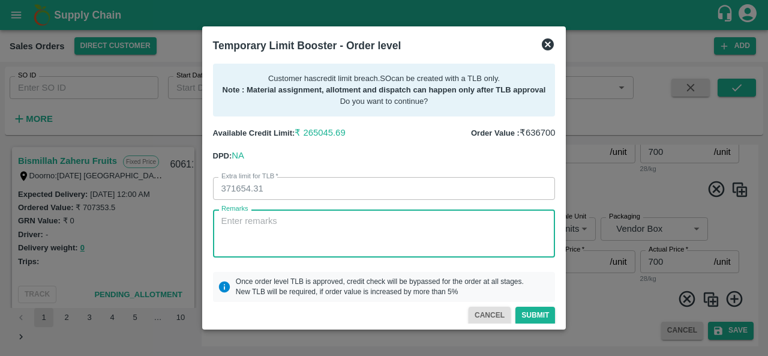
click at [301, 236] on textarea "Remarks" at bounding box center [385, 234] width 326 height 38
click at [521, 222] on textarea "Customer clearing bill to bill, due to festival sales, he committed to pay [DAT…" at bounding box center [385, 234] width 326 height 38
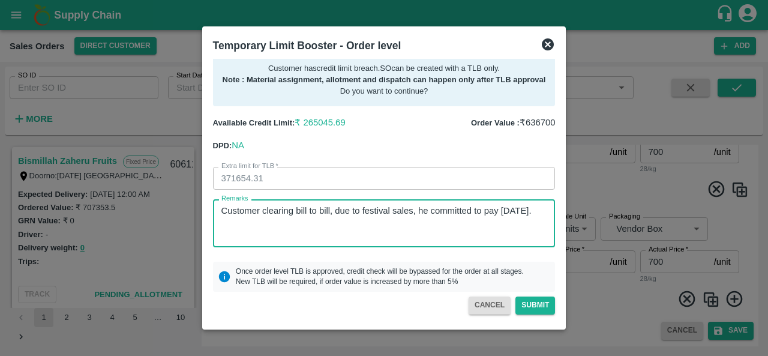
click at [501, 207] on textarea "Customer clearing bill to bill, due to festival sales, he committed to pay [DAT…" at bounding box center [385, 224] width 326 height 38
click at [255, 226] on textarea "Customer clearing bill to bill, due to festival sales, he committed to pay 10L …" at bounding box center [385, 224] width 326 height 38
type textarea "Customer clearing bill to bill, due to festival sales, he committed to pay 10L …"
click at [528, 304] on button "Submit" at bounding box center [536, 305] width 40 height 17
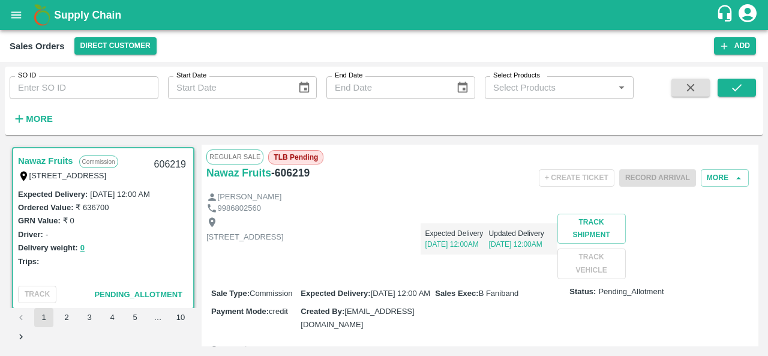
click at [294, 154] on span "TLB Pending" at bounding box center [295, 157] width 55 height 14
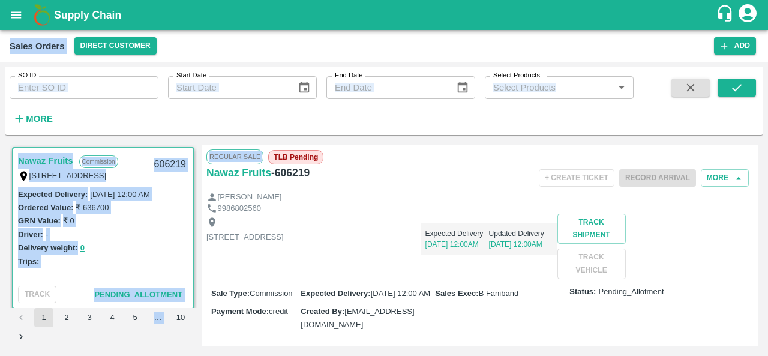
drag, startPoint x: 275, startPoint y: 157, endPoint x: 319, endPoint y: -46, distance: 207.7
click at [319, 0] on html "Supply Chain Sales Orders Direct Customer Add SO ID SO ID Start Date Start Date…" at bounding box center [384, 178] width 768 height 356
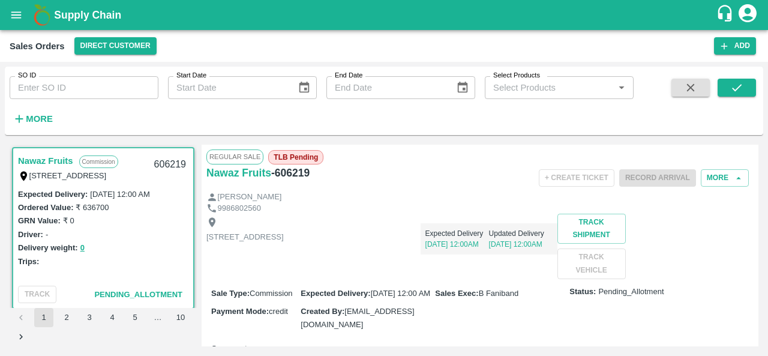
click at [408, 189] on div "+ Create Ticket Record Arrival More" at bounding box center [571, 177] width 365 height 27
